Goal: Information Seeking & Learning: Learn about a topic

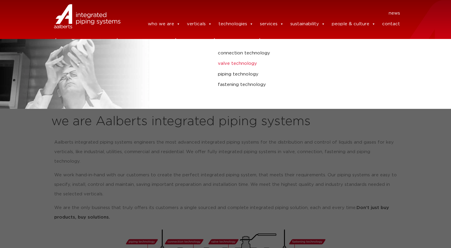
click at [229, 67] on link "valve technology" at bounding box center [302, 64] width 169 height 8
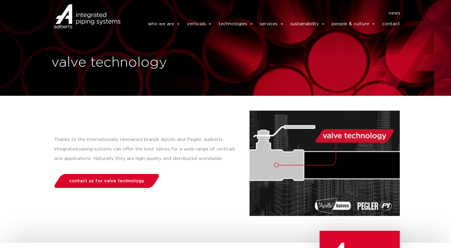
click at [346, 9] on nav "news" at bounding box center [264, 14] width 271 height 10
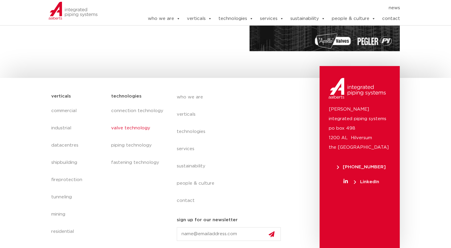
scroll to position [165, 0]
click at [66, 112] on link "commercial" at bounding box center [78, 109] width 54 height 14
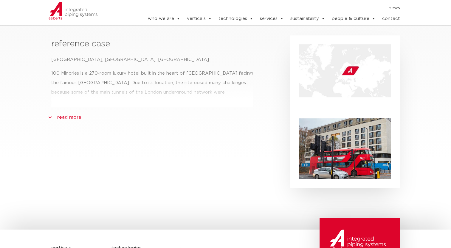
scroll to position [248, 0]
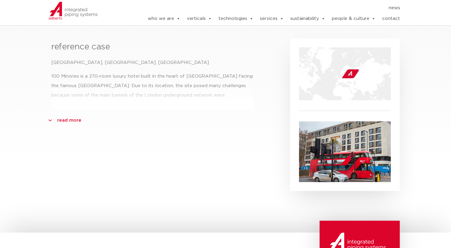
click at [62, 113] on div "reference case 100 Minories Hotel, London, UK 100 Minories is a 270-room luxury…" at bounding box center [152, 113] width 208 height 156
click at [63, 123] on link "read more" at bounding box center [69, 121] width 24 height 10
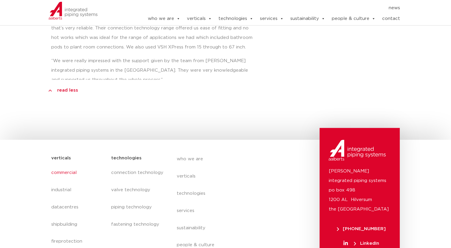
scroll to position [548, 0]
